Goal: Task Accomplishment & Management: Manage account settings

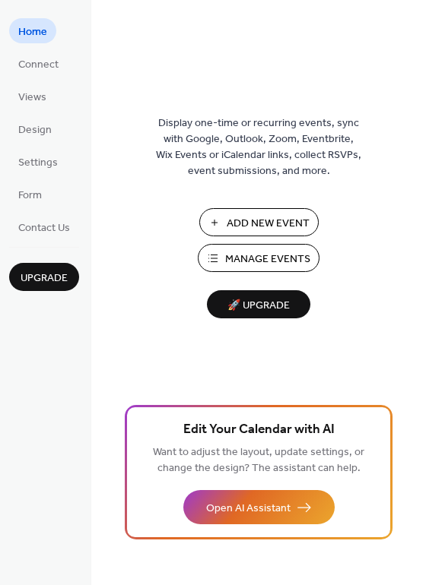
drag, startPoint x: 422, startPoint y: 49, endPoint x: 423, endPoint y: 58, distance: 8.4
click at [423, 58] on div "Display one-time or recurring events, sync with Google, Outlook, Zoom, Eventbri…" at bounding box center [258, 317] width 335 height 536
drag, startPoint x: 419, startPoint y: 48, endPoint x: 419, endPoint y: 56, distance: 8.4
click at [419, 56] on div "Display one-time or recurring events, sync with Google, Outlook, Zoom, Eventbri…" at bounding box center [258, 292] width 335 height 585
click at [36, 161] on span "Settings" at bounding box center [38, 163] width 40 height 16
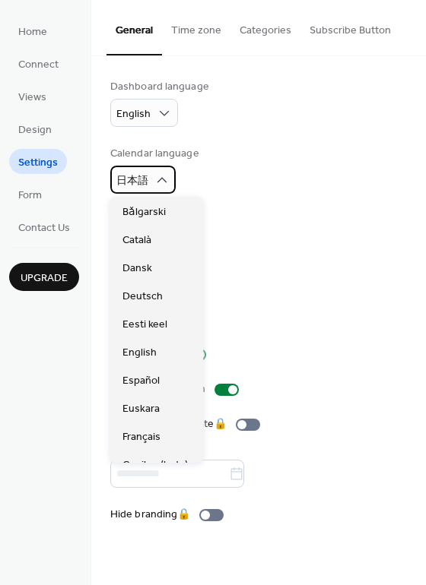
scroll to position [775, 0]
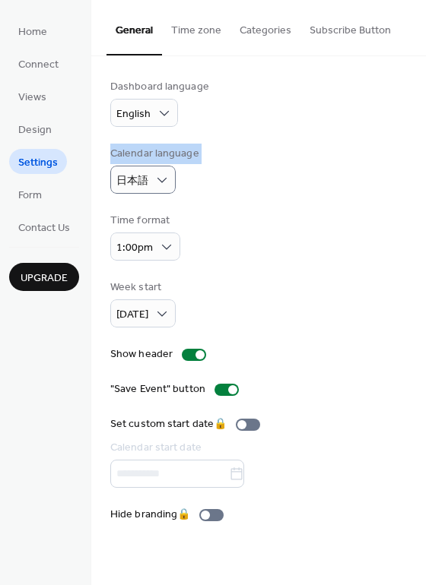
drag, startPoint x: 221, startPoint y: 176, endPoint x: 218, endPoint y: 122, distance: 54.8
click at [218, 122] on div "Dashboard language English Calendar language 日本語 Time format 1:00pm Week start …" at bounding box center [258, 301] width 296 height 444
drag, startPoint x: 423, startPoint y: 30, endPoint x: 423, endPoint y: 46, distance: 16.0
click at [423, 46] on div "General Time zone Categories Subscribe Button" at bounding box center [258, 28] width 335 height 56
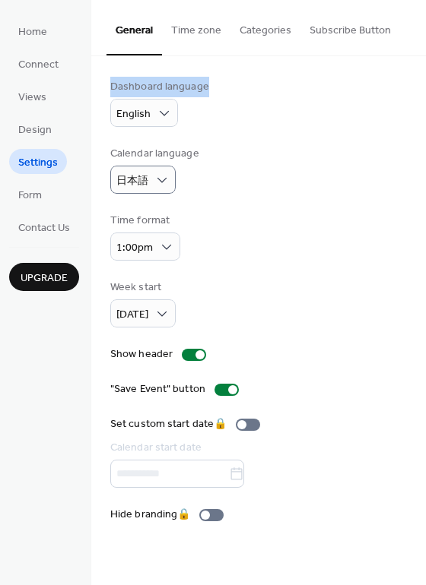
drag, startPoint x: 421, startPoint y: 41, endPoint x: 424, endPoint y: 71, distance: 30.6
click at [424, 71] on div "General Time zone Categories Subscribe Button Dashboard language English Calend…" at bounding box center [258, 273] width 335 height 546
click at [411, 62] on div "Dashboard language English Calendar language 日本語 Time format 1:00pm Week start …" at bounding box center [258, 301] width 335 height 490
drag, startPoint x: 418, startPoint y: 66, endPoint x: 417, endPoint y: 78, distance: 12.3
click at [417, 78] on div "Dashboard language English Calendar language 日本語 Time format 1:00pm Week start …" at bounding box center [258, 301] width 335 height 490
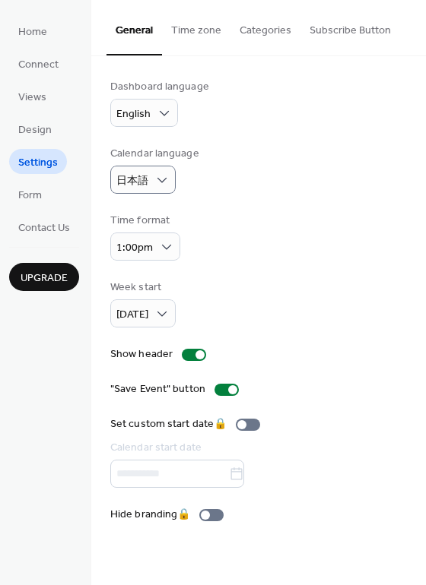
drag, startPoint x: 421, startPoint y: 75, endPoint x: 416, endPoint y: 114, distance: 39.1
click at [416, 114] on div "Dashboard language English Calendar language 日本語 Time format 1:00pm Week start …" at bounding box center [258, 301] width 335 height 490
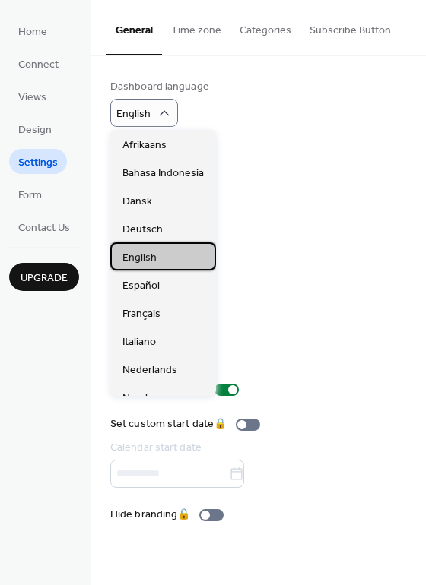
click at [160, 259] on div "English" at bounding box center [163, 257] width 106 height 28
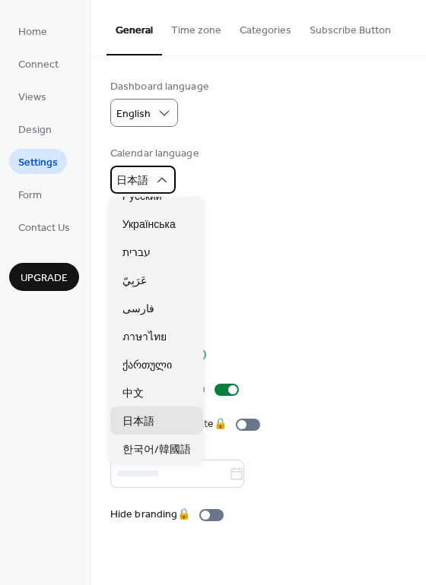
click at [161, 169] on div "日本語" at bounding box center [142, 180] width 65 height 28
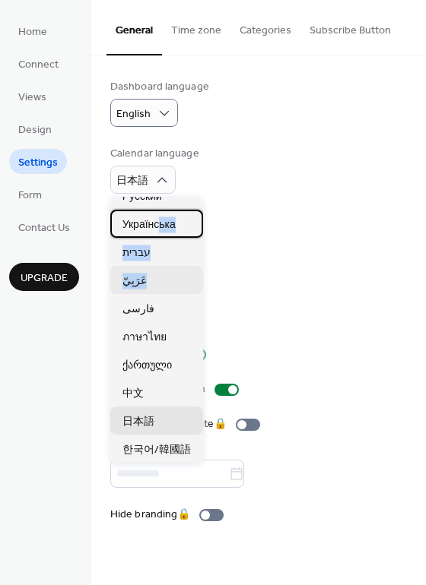
drag, startPoint x: 158, startPoint y: 220, endPoint x: 154, endPoint y: 266, distance: 46.5
click at [154, 266] on div "Bǎlgarski Català Dansk Deutsch Eesti keel English Español Euskara Français Gaei…" at bounding box center [156, 330] width 93 height 266
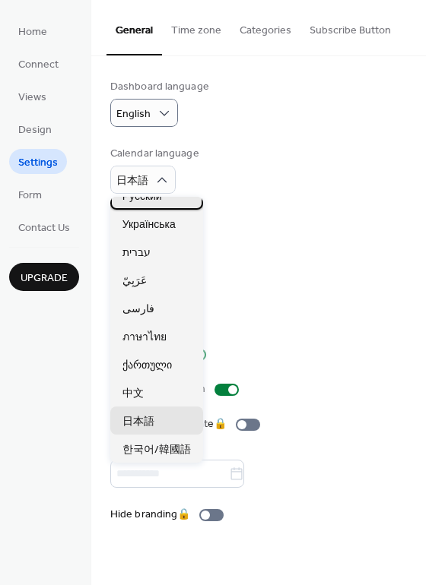
click at [175, 201] on div "Русский" at bounding box center [156, 196] width 93 height 28
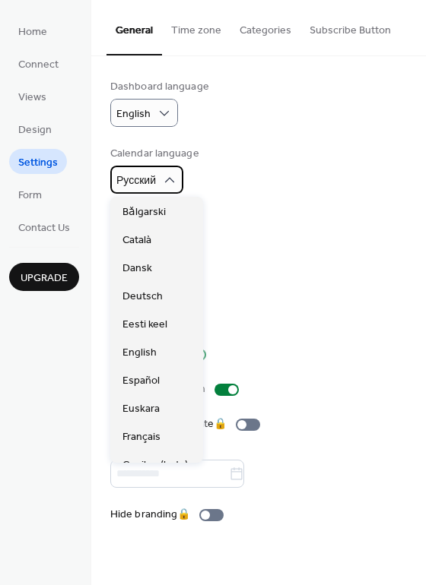
scroll to position [759, 0]
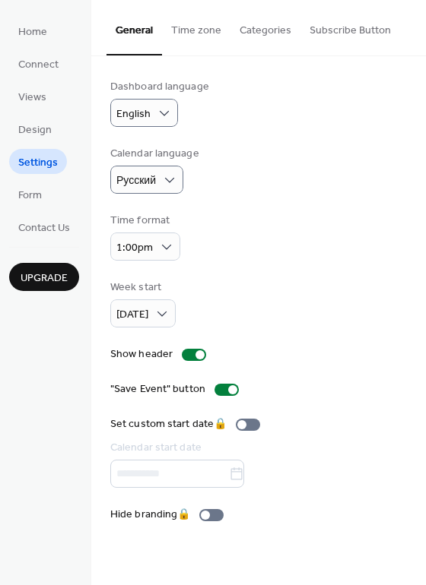
click at [213, 232] on div "Time format 1:00pm" at bounding box center [258, 237] width 296 height 48
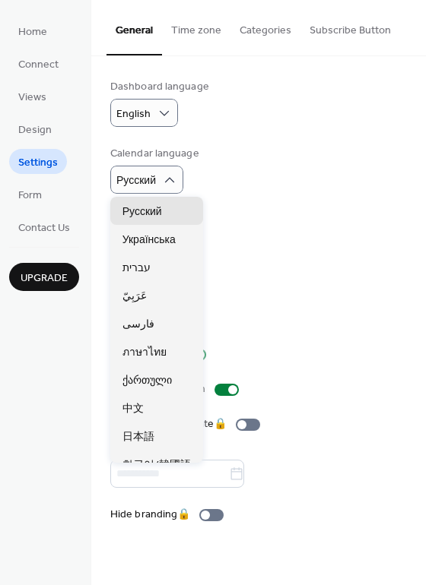
click at [292, 170] on div "Calendar language Русский" at bounding box center [258, 170] width 296 height 48
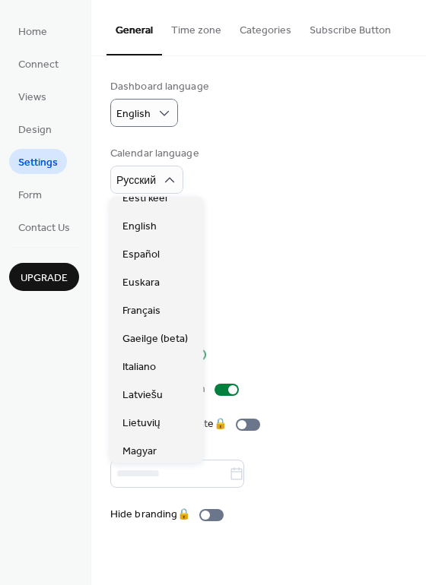
scroll to position [131, 0]
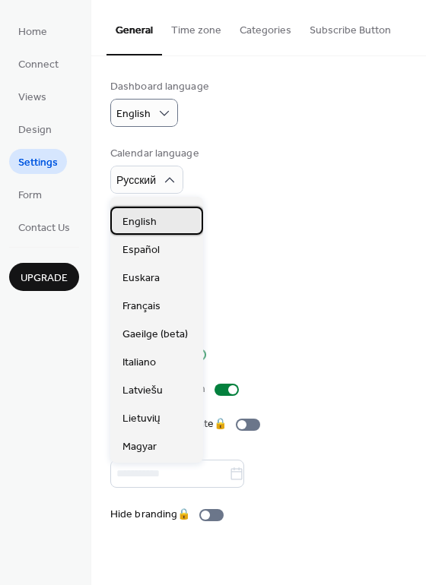
click at [144, 220] on span "English" at bounding box center [139, 222] width 34 height 16
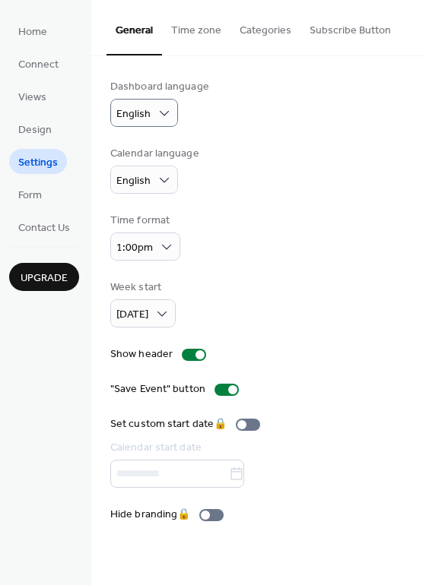
drag, startPoint x: 420, startPoint y: 63, endPoint x: 423, endPoint y: 100, distance: 37.4
click at [423, 100] on div "Dashboard language English Calendar language English Time format 1:00pm Week st…" at bounding box center [258, 301] width 335 height 490
click at [423, 190] on div "Dashboard language English Calendar language English Time format 1:00pm Week st…" at bounding box center [258, 301] width 335 height 490
click at [335, 233] on div "Time format 1:00pm" at bounding box center [258, 237] width 296 height 48
